Goal: Feedback & Contribution: Submit feedback/report problem

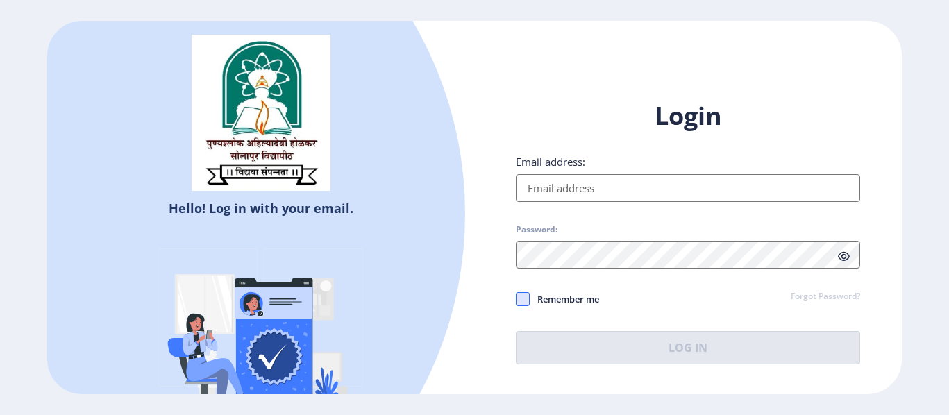
type input "[EMAIL_ADDRESS][PERSON_NAME][DOMAIN_NAME]"
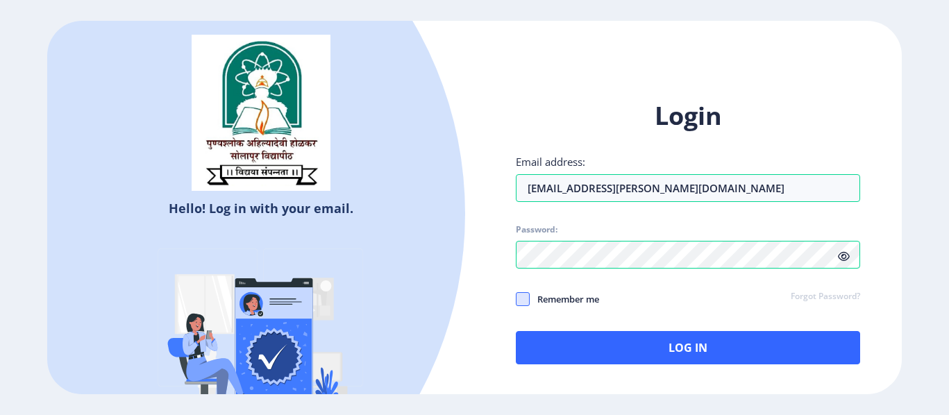
click at [520, 298] on span at bounding box center [523, 299] width 14 height 14
click at [517, 299] on input "Remember me" at bounding box center [516, 299] width 1 height 1
checkbox input "true"
click at [667, 188] on input "[EMAIL_ADDRESS][PERSON_NAME][DOMAIN_NAME]" at bounding box center [688, 188] width 344 height 28
click at [636, 196] on input "samirkorabu2804@ggmail" at bounding box center [688, 188] width 344 height 28
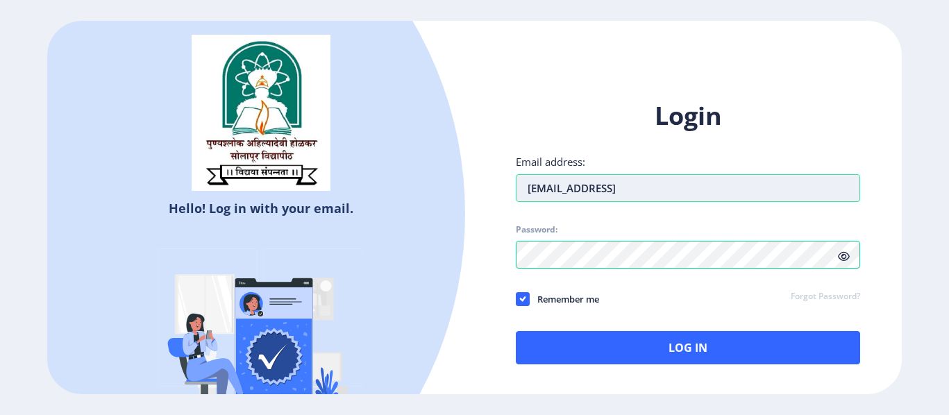
click at [656, 186] on input "[EMAIL_ADDRESS]" at bounding box center [688, 188] width 344 height 28
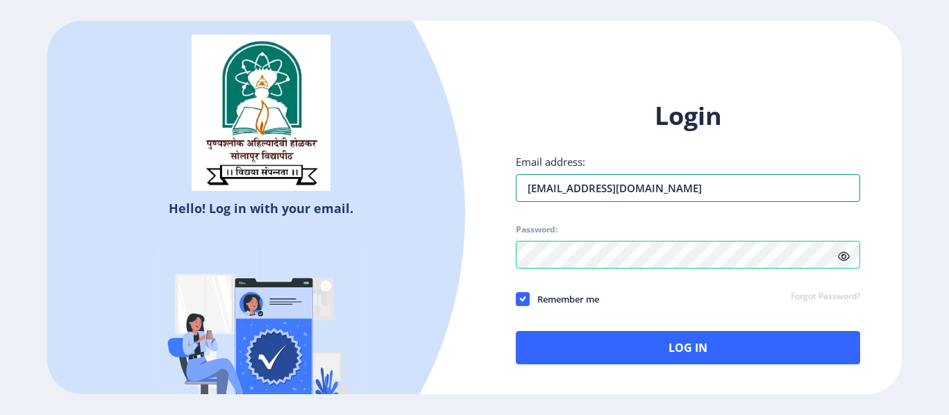
type input "[EMAIL_ADDRESS][DOMAIN_NAME]"
click at [846, 254] on icon at bounding box center [844, 256] width 12 height 10
click at [523, 298] on icon at bounding box center [523, 299] width 6 height 14
click at [517, 299] on input "Remember me" at bounding box center [516, 299] width 1 height 1
click at [523, 298] on span at bounding box center [523, 299] width 14 height 14
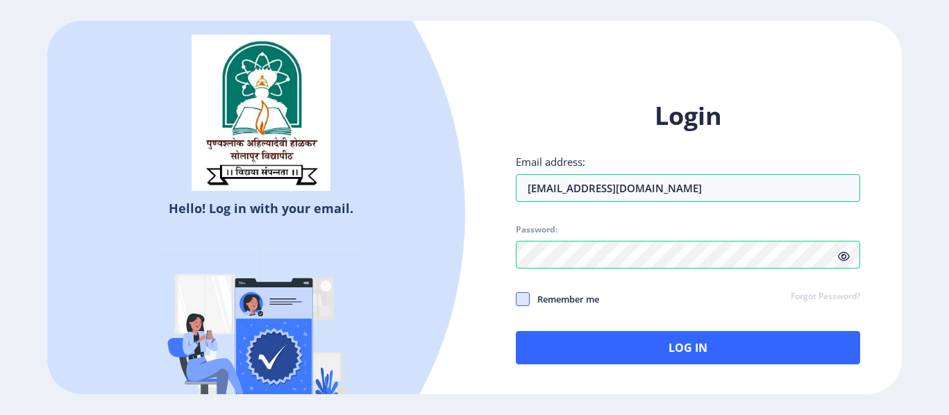
click at [517, 299] on input "Remember me" at bounding box center [516, 299] width 1 height 1
checkbox input "true"
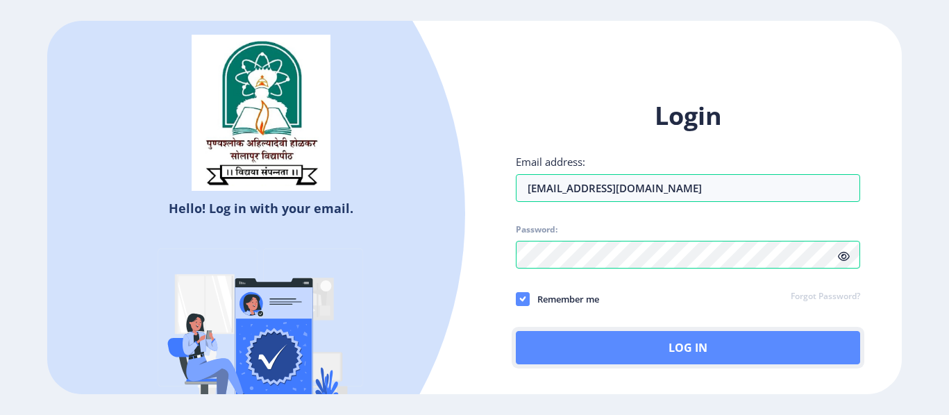
click at [587, 350] on button "Log In" at bounding box center [688, 347] width 344 height 33
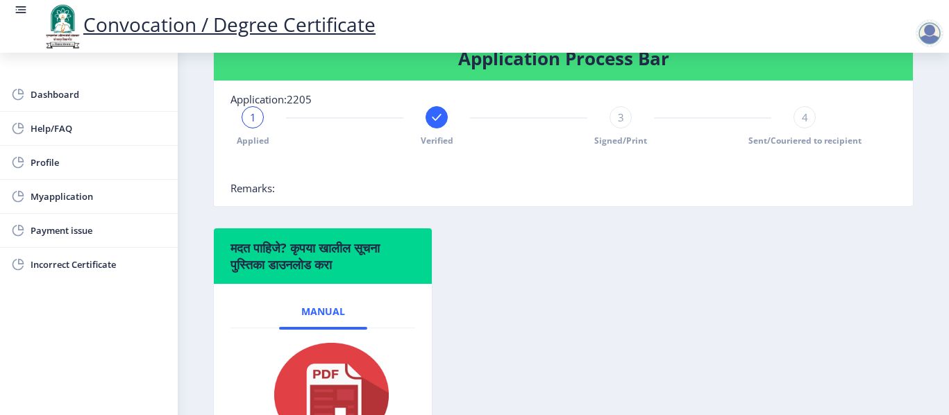
scroll to position [302, 0]
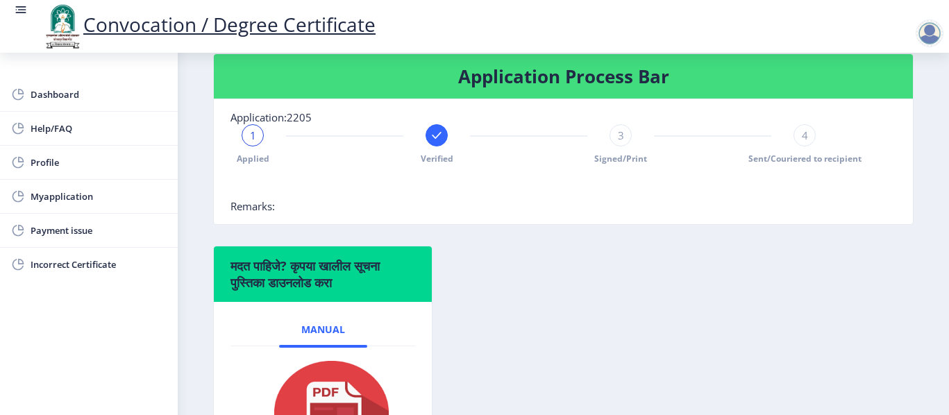
click at [606, 132] on div "1 Applied Verified 3 Signed/Print 4 Sent/Couriered to recipient" at bounding box center [529, 144] width 597 height 40
click at [613, 139] on div "3" at bounding box center [621, 135] width 22 height 22
click at [615, 156] on span "Signed/Print" at bounding box center [620, 159] width 53 height 12
drag, startPoint x: 615, startPoint y: 156, endPoint x: 751, endPoint y: 161, distance: 136.2
click at [751, 161] on div "Applied Verified 3 Signed/Print 4 Sent/Couriered to recipient" at bounding box center [529, 144] width 597 height 40
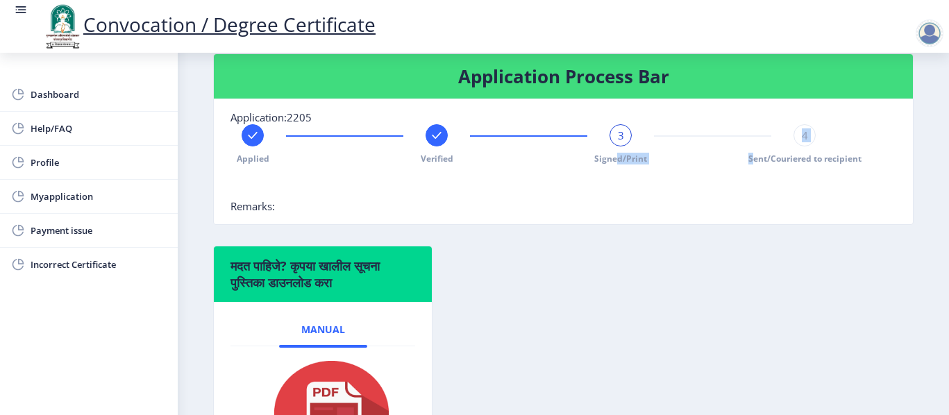
click at [751, 161] on span "Sent/Couriered to recipient" at bounding box center [805, 159] width 113 height 12
click at [775, 165] on nb-stepper "Applied Verified Signed/Print 4 Sent/Couriered to recipient" at bounding box center [529, 161] width 597 height 75
click at [850, 188] on div "Applied Verified Signed/Print 4 Sent/Couriered to recipient" at bounding box center [564, 161] width 666 height 75
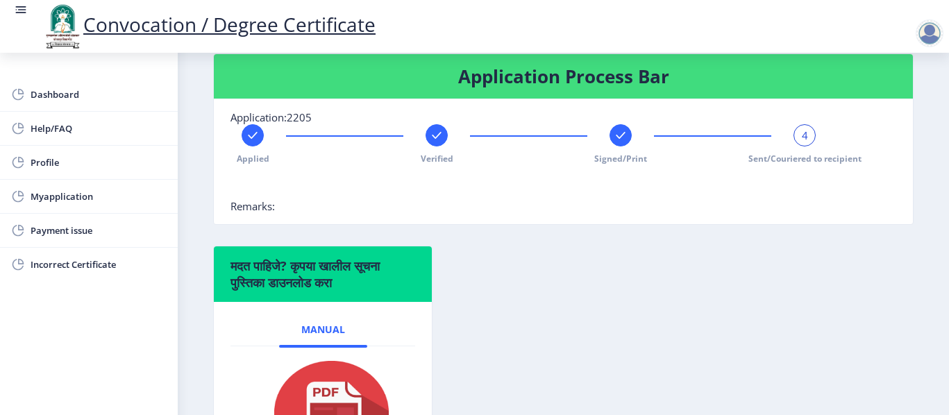
click at [436, 134] on rect at bounding box center [437, 135] width 14 height 14
click at [436, 134] on span "2" at bounding box center [437, 135] width 6 height 14
click at [610, 150] on div "Signed/Print" at bounding box center [621, 144] width 22 height 40
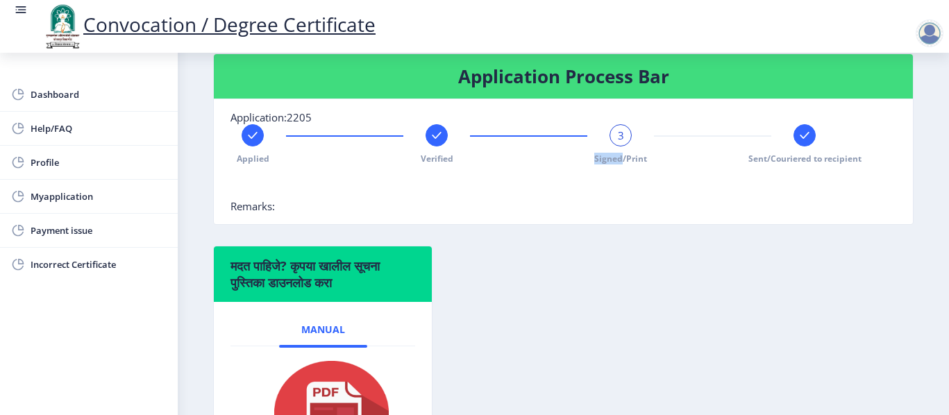
click at [610, 150] on div "3 Signed/Print" at bounding box center [621, 144] width 22 height 40
click at [801, 158] on span "Sent/Couriered to recipient" at bounding box center [805, 159] width 113 height 12
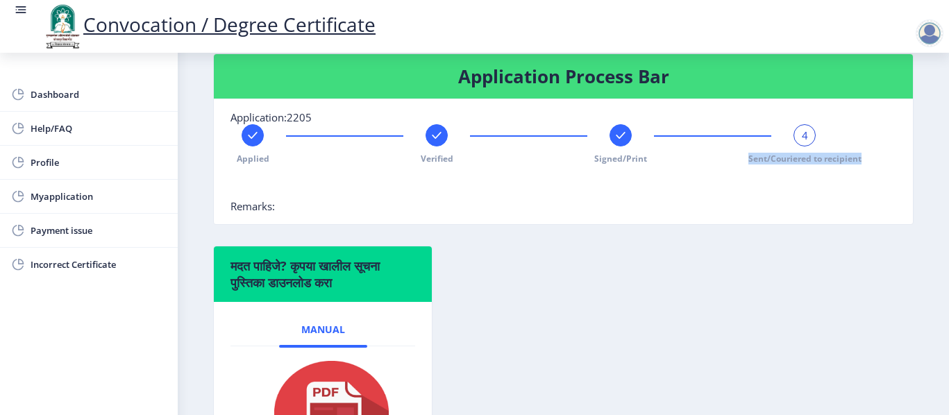
click at [801, 158] on span "Sent/Couriered to recipient" at bounding box center [805, 159] width 113 height 12
click at [56, 197] on span "Myapplication" at bounding box center [99, 196] width 136 height 17
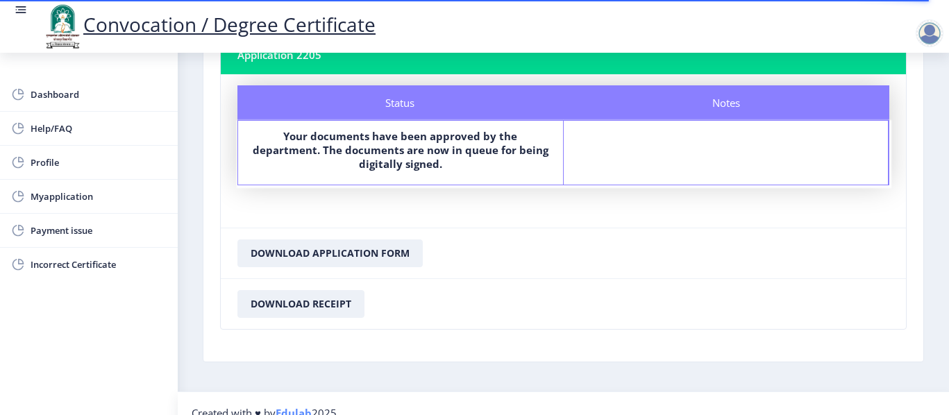
scroll to position [124, 0]
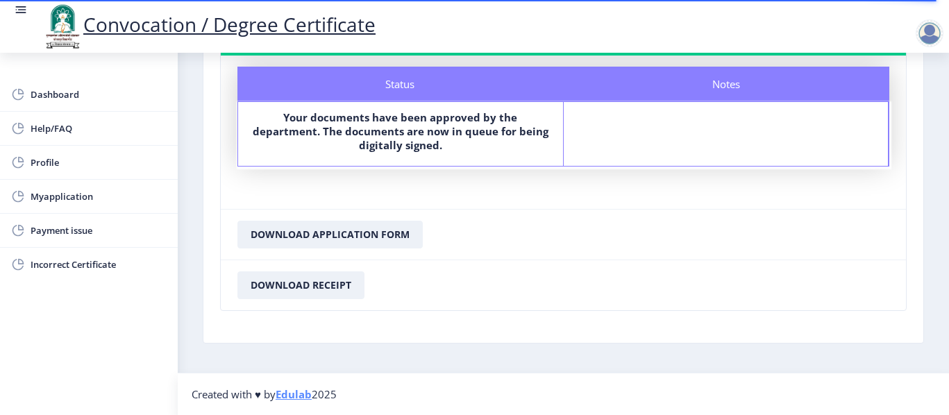
click at [942, 233] on nb-layout-column "My Applications Application 2205 Status Notes Status Your documents have been a…" at bounding box center [564, 151] width 772 height 444
drag, startPoint x: 942, startPoint y: 233, endPoint x: 947, endPoint y: 199, distance: 34.4
click at [947, 199] on div "Convocation / Degree Certificate Dashboard Help/FAQ Profile Myapplication Payme…" at bounding box center [474, 207] width 949 height 415
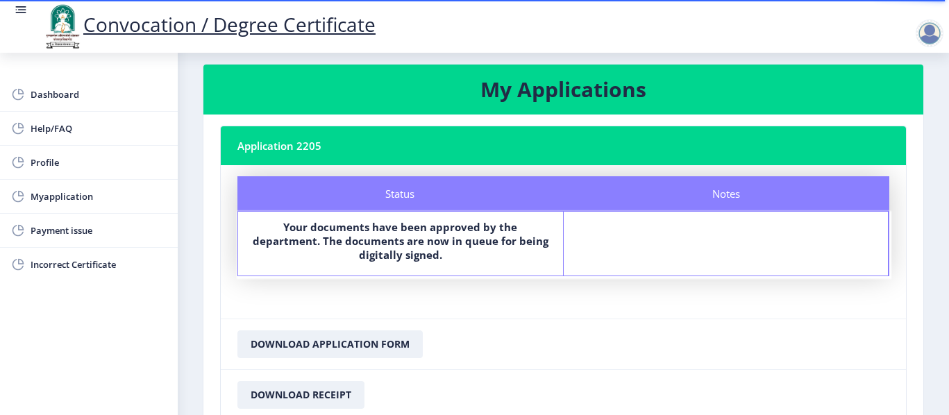
scroll to position [0, 0]
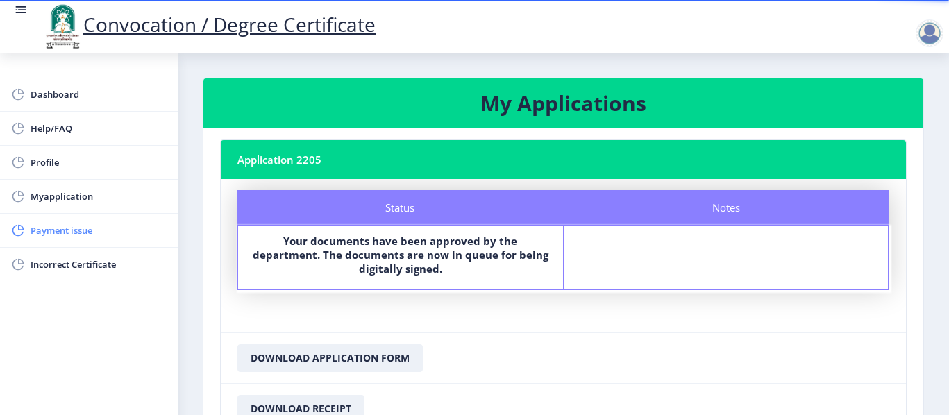
click at [43, 233] on span "Payment issue" at bounding box center [99, 230] width 136 height 17
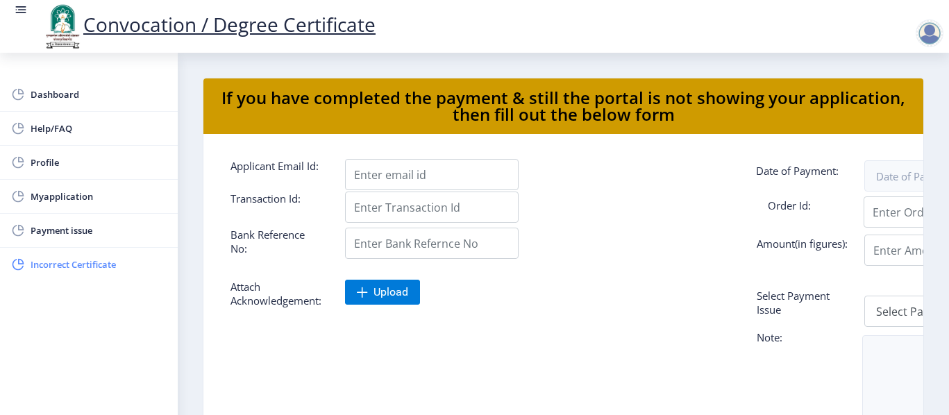
click at [53, 265] on span "Incorrect Certificate" at bounding box center [99, 264] width 136 height 17
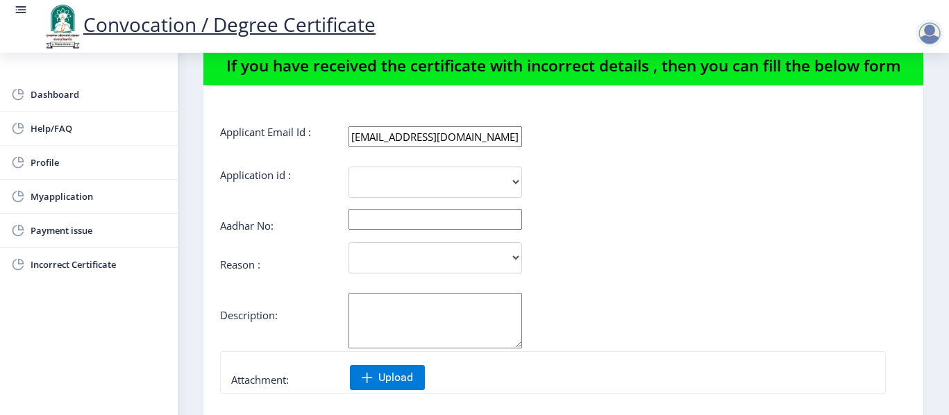
scroll to position [33, 0]
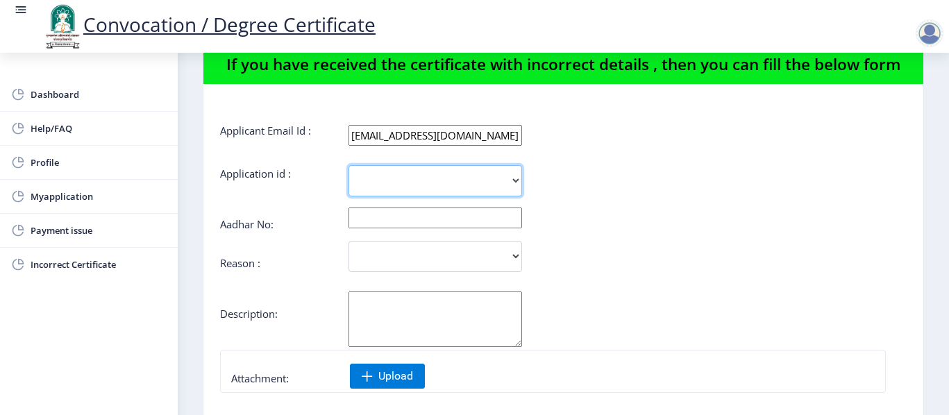
click at [454, 183] on select "2205" at bounding box center [436, 180] width 174 height 31
click at [586, 208] on form "Applicant Email Id : [EMAIL_ADDRESS][DOMAIN_NAME] Application id : 2205 Aadhar …" at bounding box center [563, 340] width 687 height 432
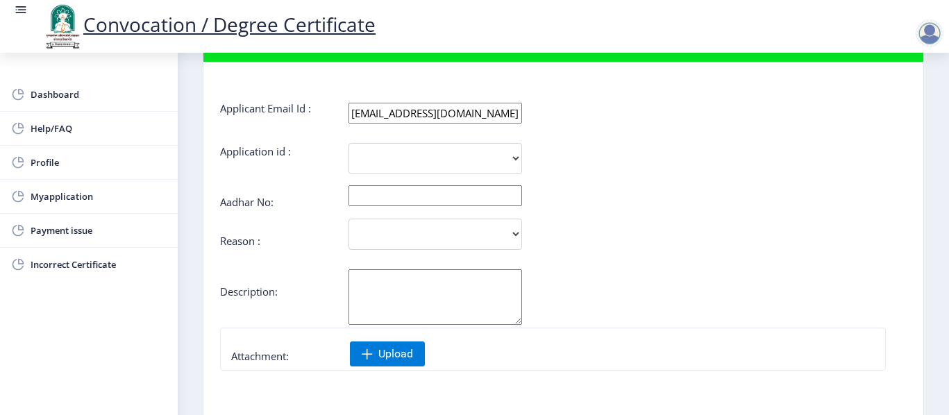
scroll to position [0, 0]
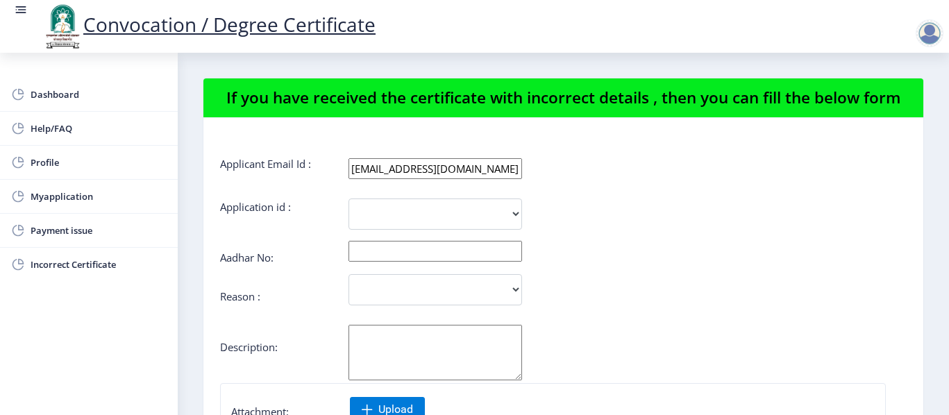
click at [927, 28] on div at bounding box center [930, 33] width 28 height 28
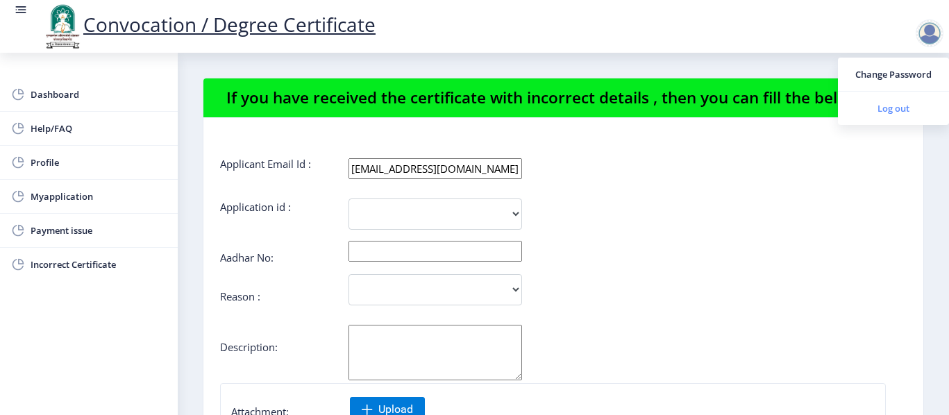
click at [897, 110] on span "Log out" at bounding box center [893, 108] width 89 height 17
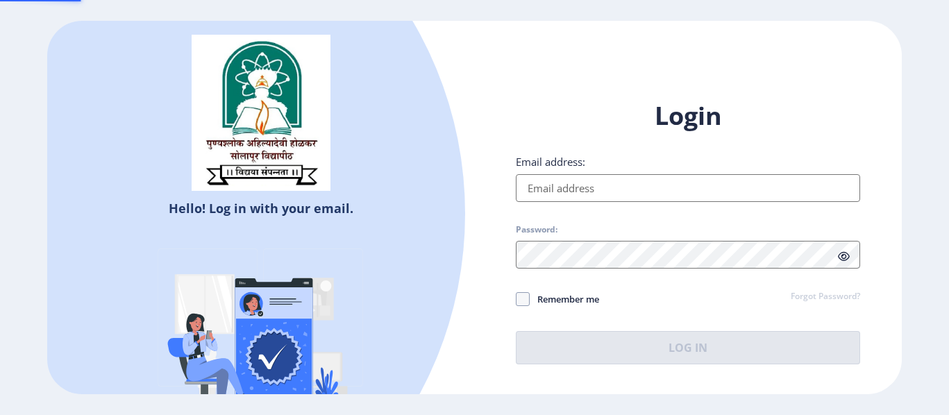
type input "[EMAIL_ADDRESS][DOMAIN_NAME]"
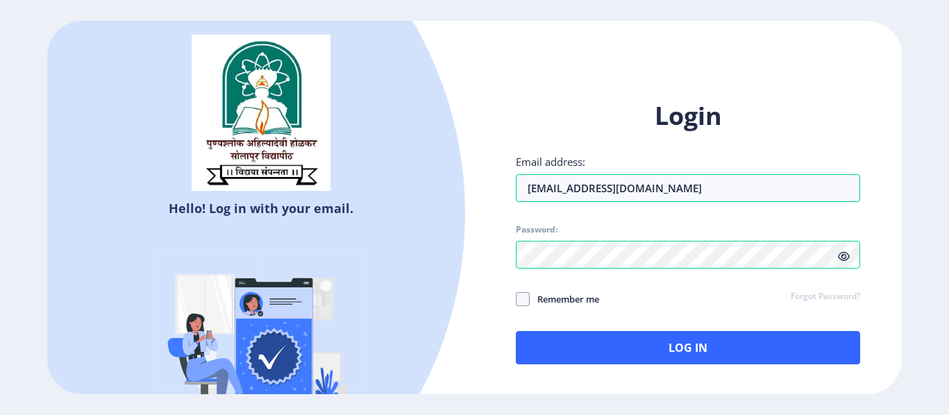
click at [897, 110] on div "Login Email address: [EMAIL_ADDRESS][DOMAIN_NAME] Password: Remember me Forgot …" at bounding box center [687, 242] width 427 height 329
